Goal: Transaction & Acquisition: Purchase product/service

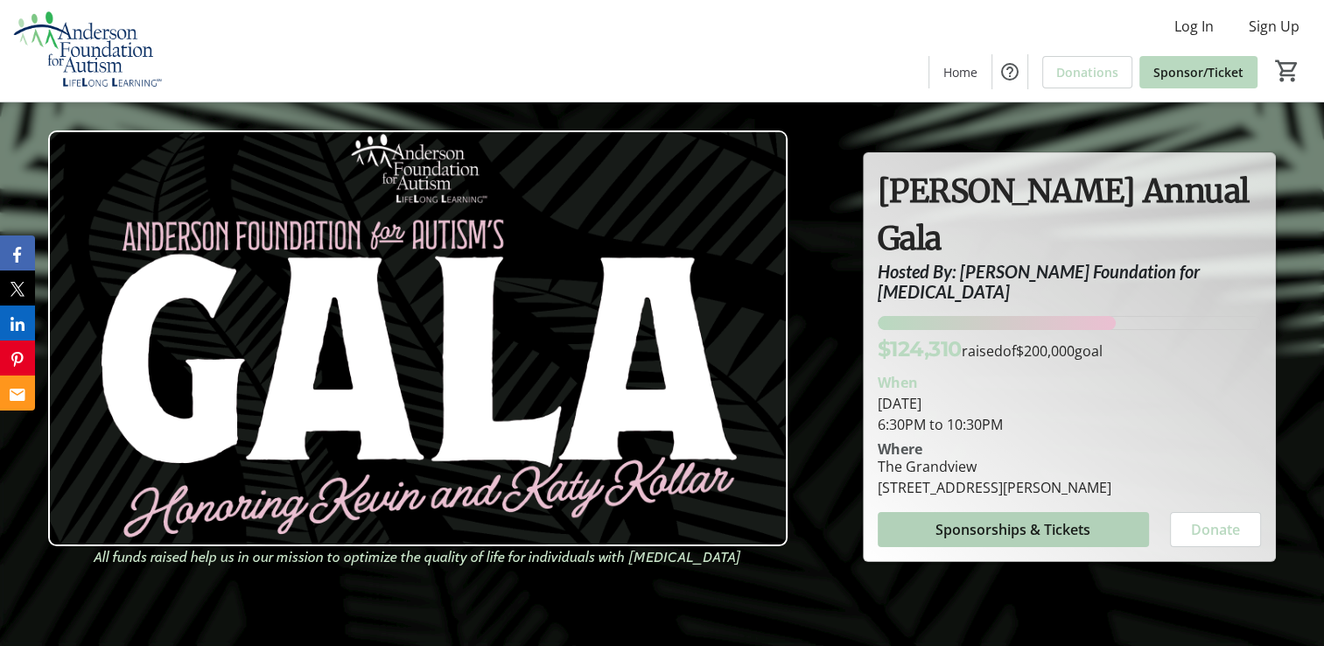
click at [1043, 519] on span "Sponsorships & Tickets" at bounding box center [1012, 529] width 155 height 21
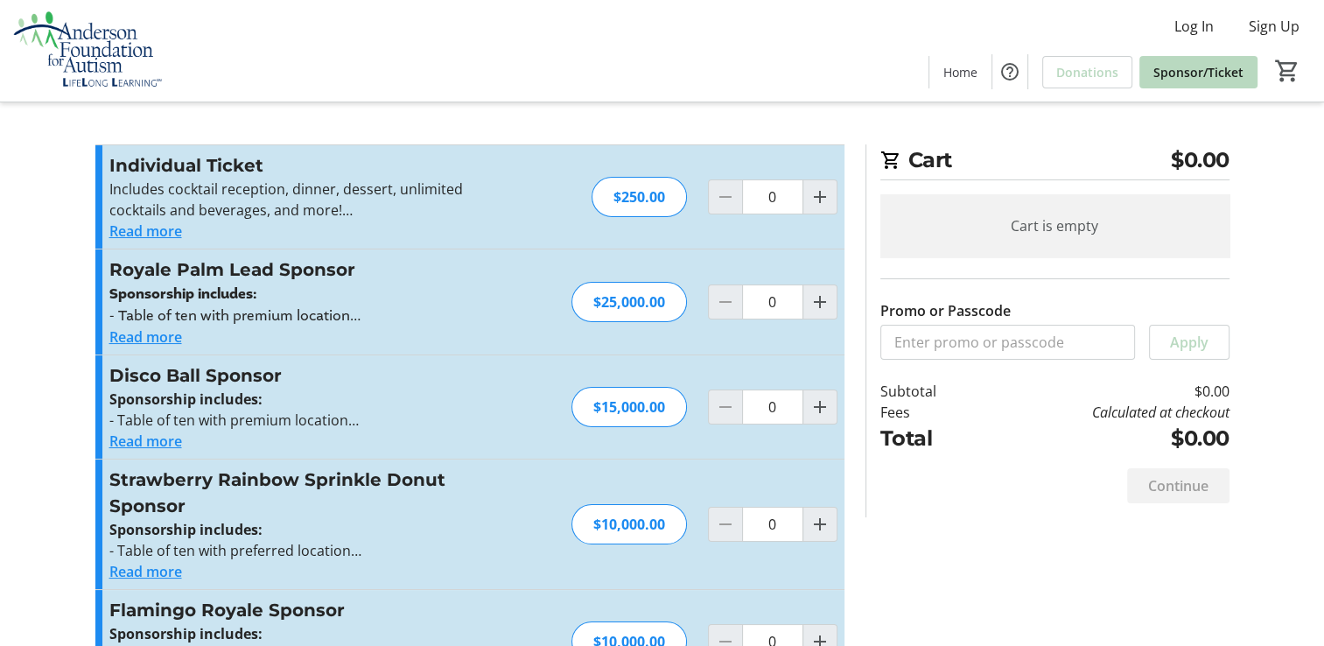
click at [151, 234] on button "Read more" at bounding box center [145, 231] width 73 height 21
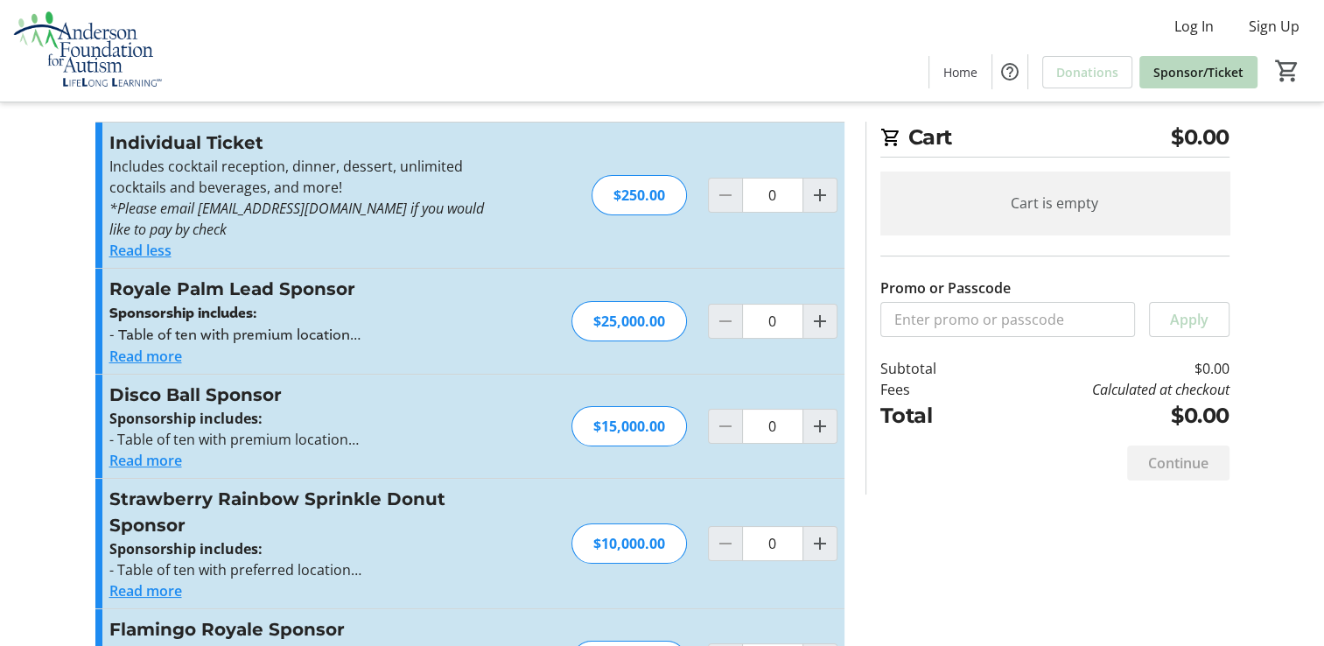
scroll to position [11, 0]
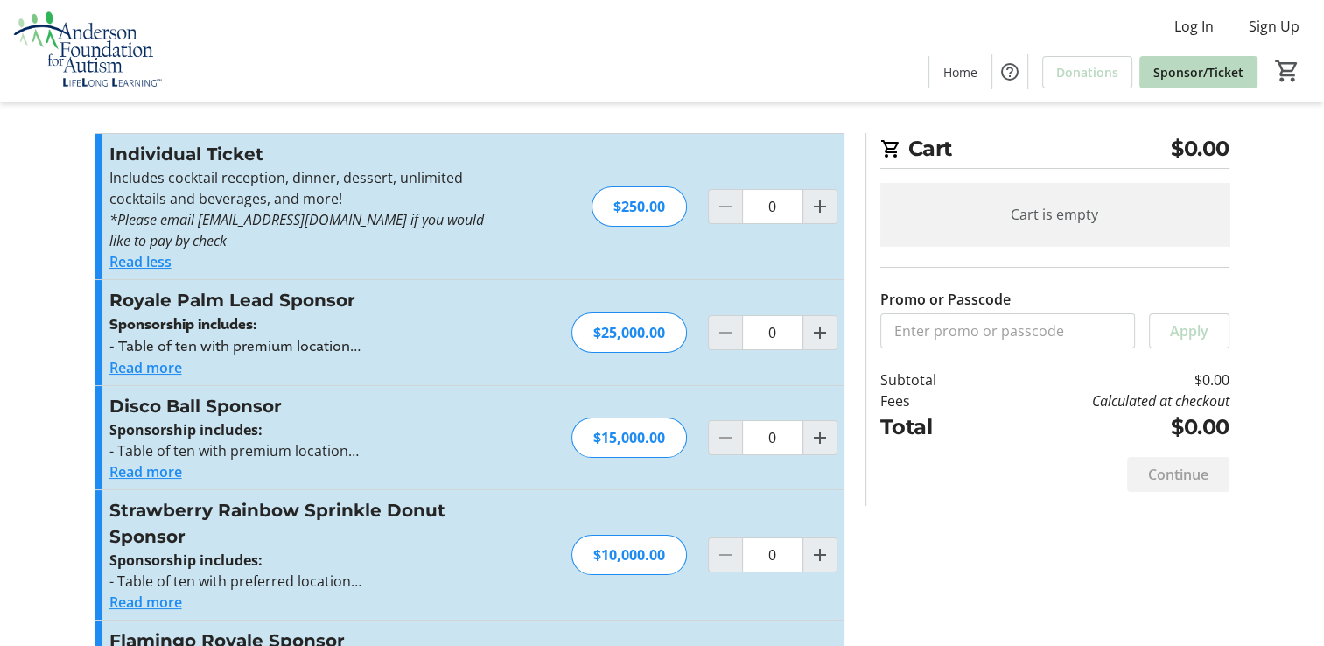
click at [604, 57] on div "Log In Sign Up Home Donations Sponsor/Ticket 0" at bounding box center [662, 51] width 1324 height 102
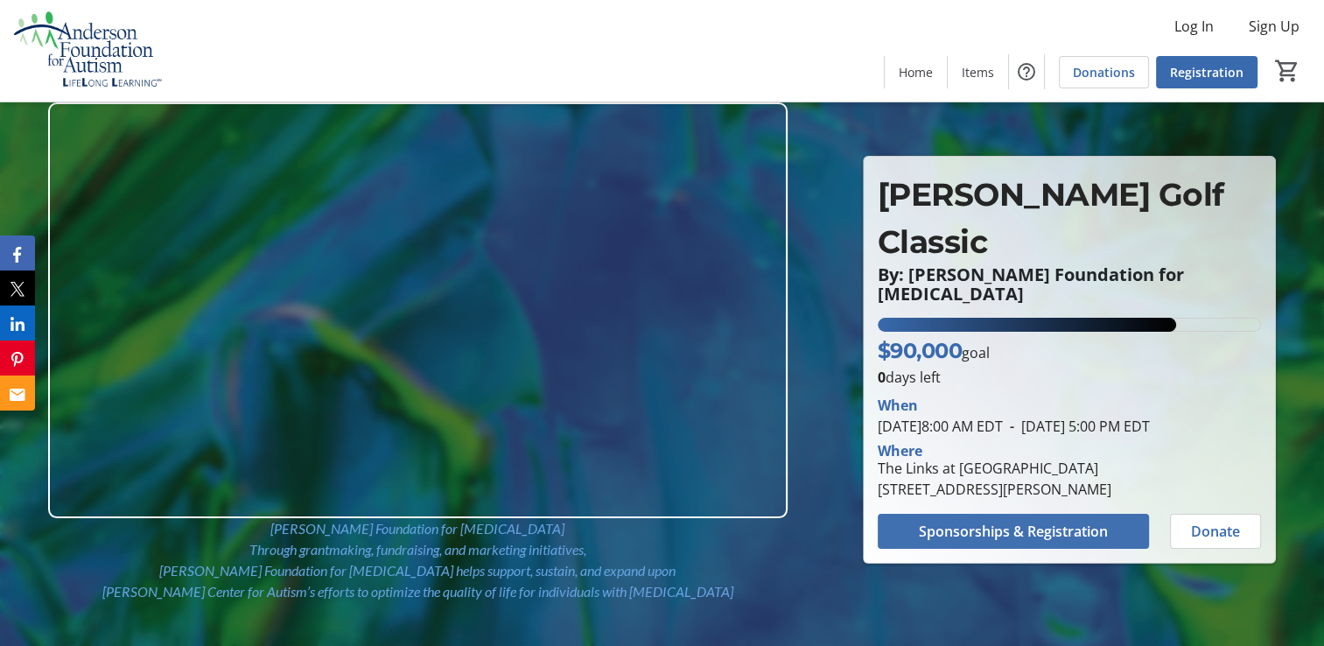
click at [1022, 521] on span "Sponsorships & Registration" at bounding box center [1013, 531] width 189 height 21
